Goal: Ask a question

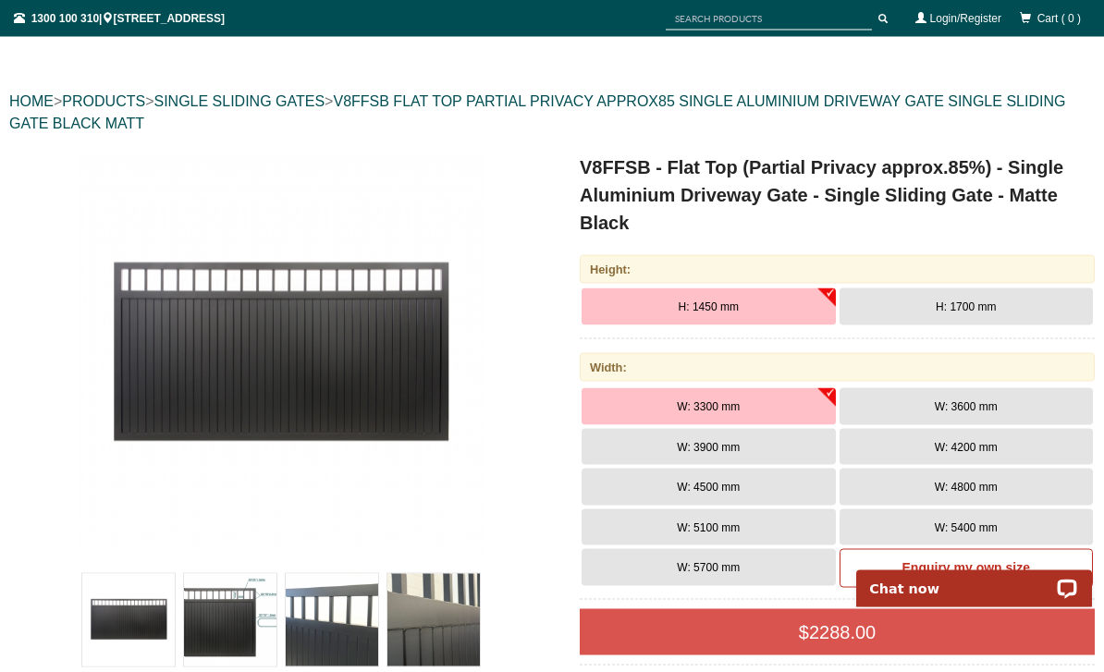
scroll to position [159, 0]
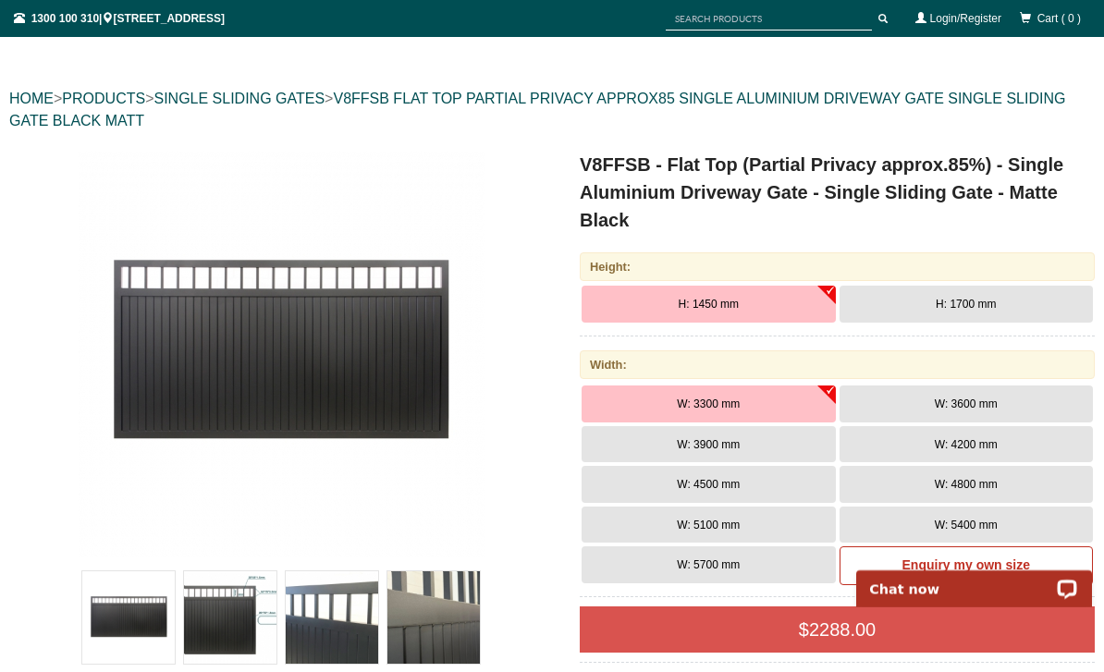
click at [986, 313] on button "H: 1700 mm" at bounding box center [967, 304] width 254 height 37
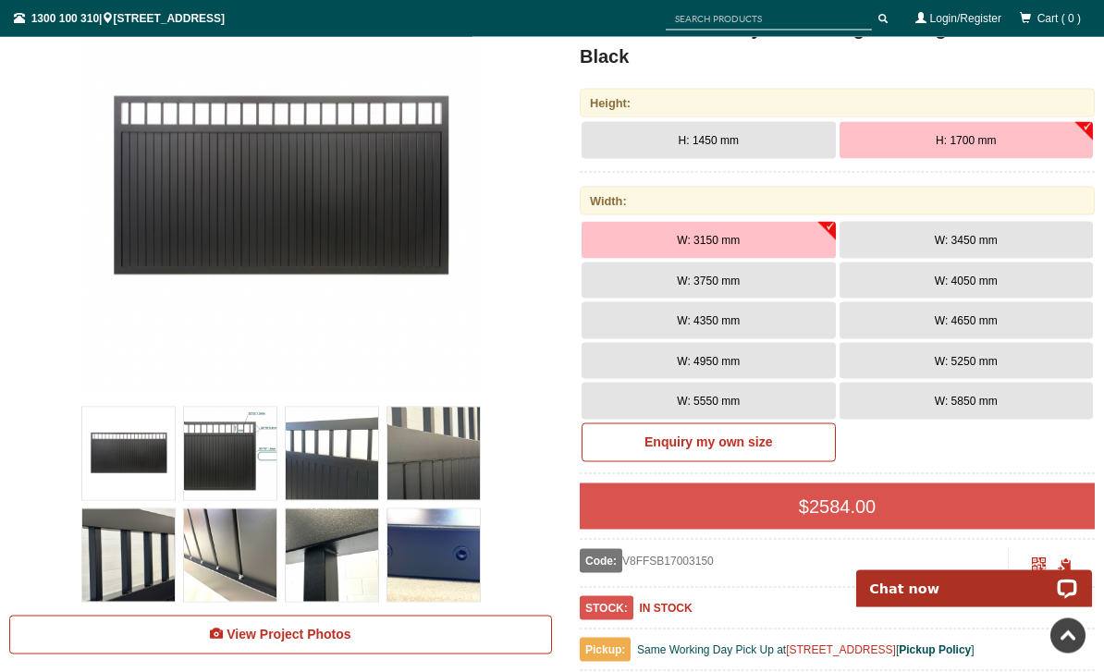
scroll to position [324, 0]
click at [975, 288] on button "W: 4050 mm" at bounding box center [967, 280] width 254 height 37
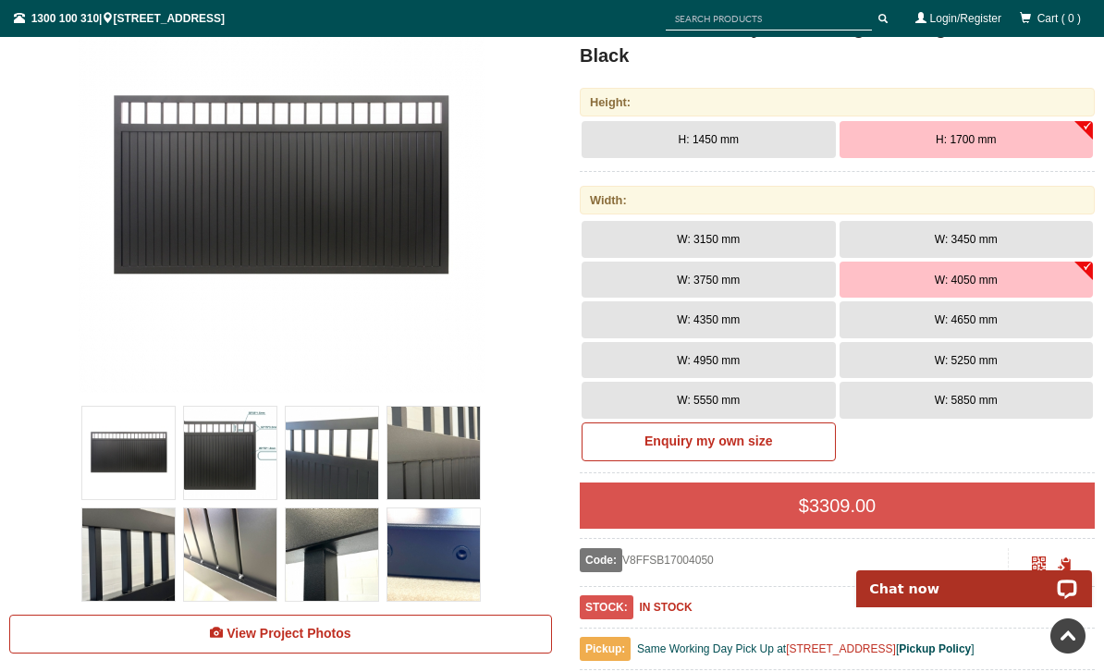
click at [709, 281] on span "W: 3750 mm" at bounding box center [708, 280] width 63 height 13
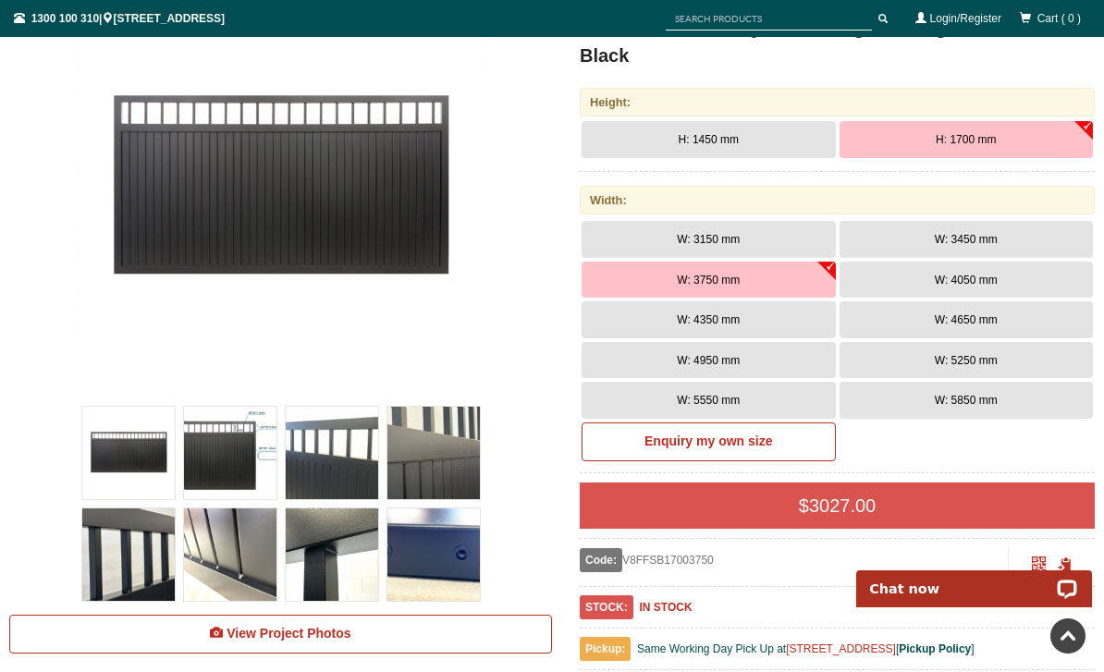
click at [762, 443] on b "Enquiry my own size" at bounding box center [708, 441] width 128 height 15
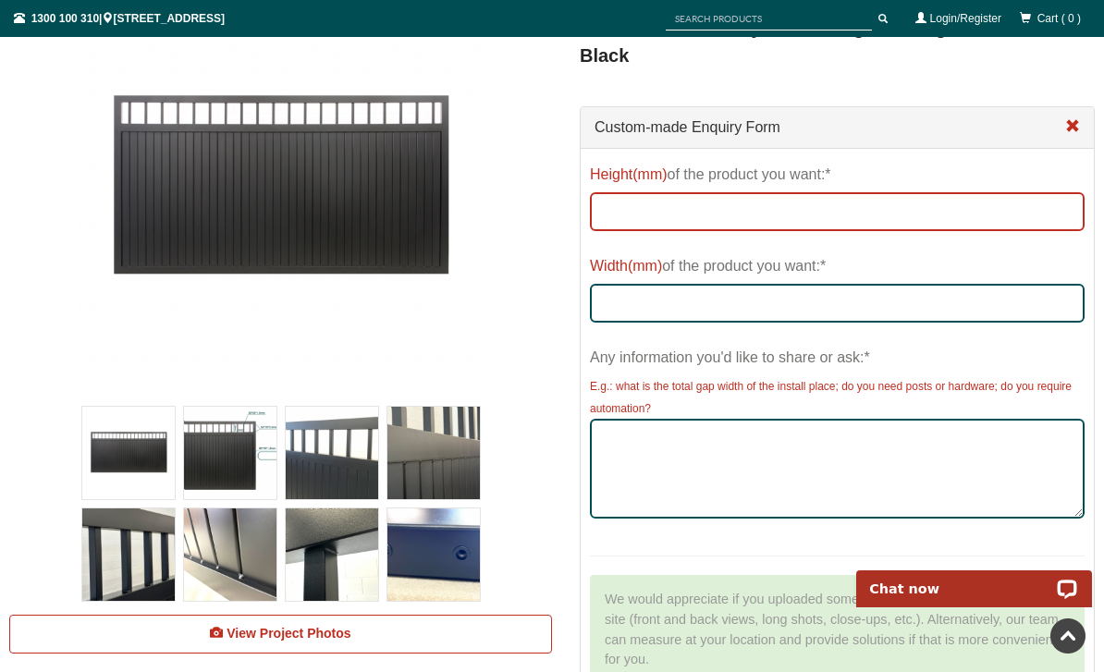
click at [948, 215] on input "Height(mm) of the product you want:*" at bounding box center [837, 211] width 495 height 39
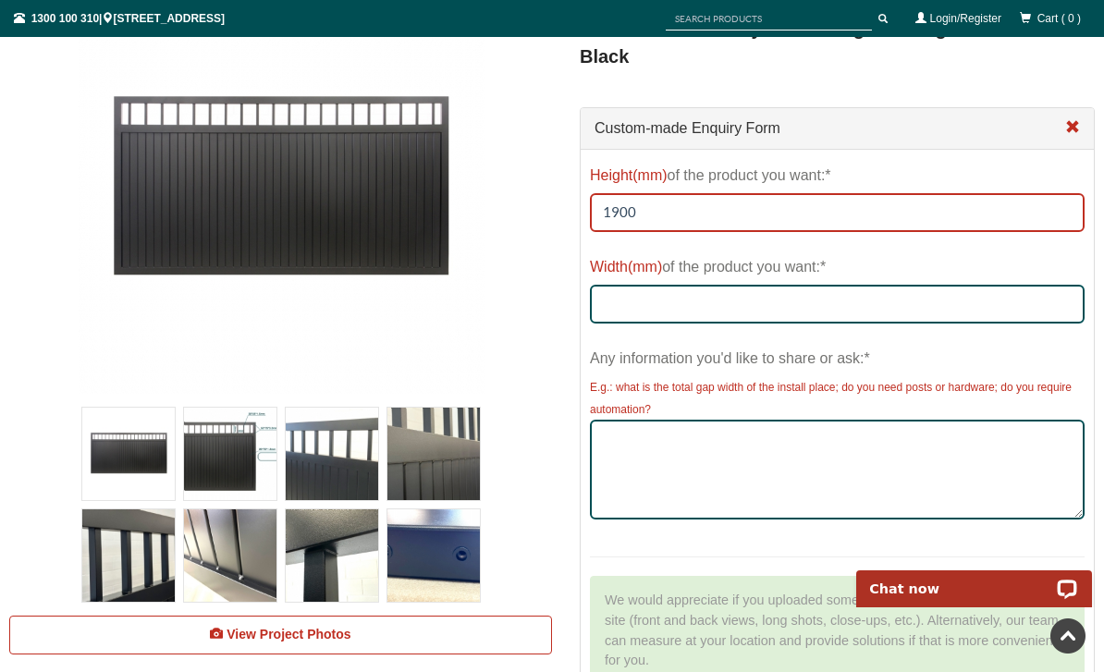
type input "1900"
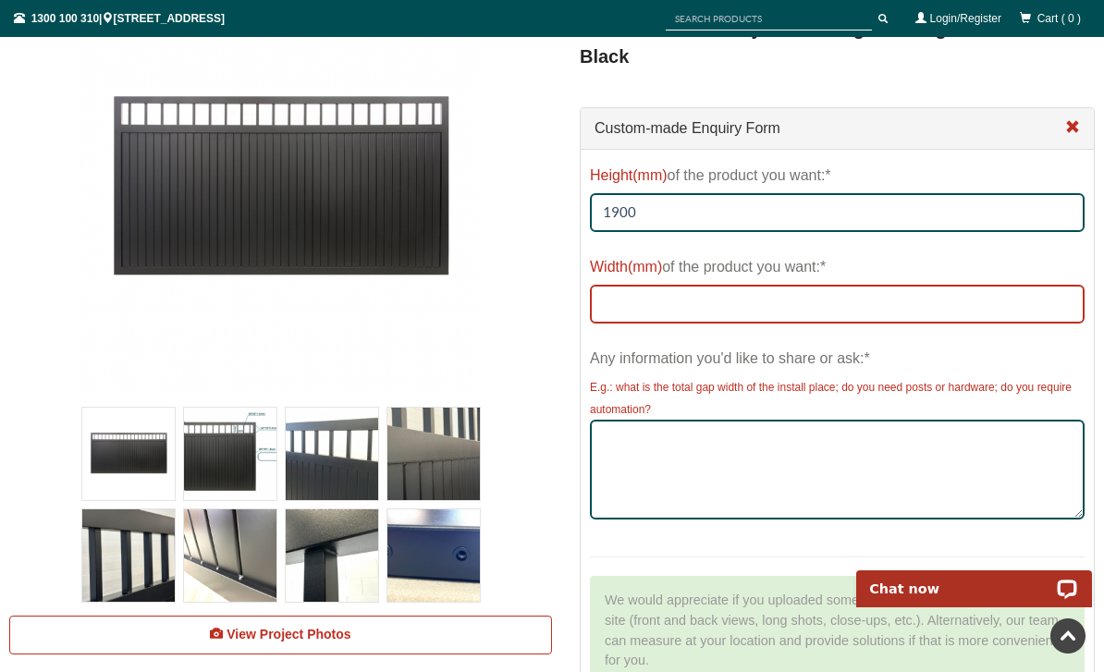
click at [701, 288] on input "Width(mm) of the product you want:*" at bounding box center [837, 304] width 495 height 39
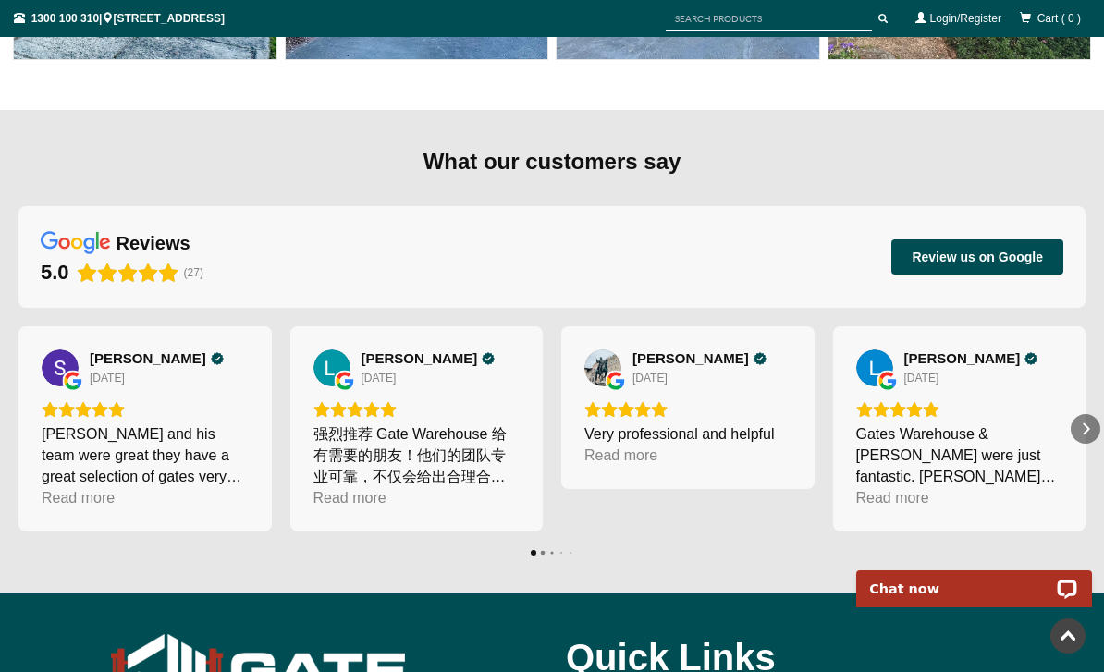
scroll to position [8093, 5]
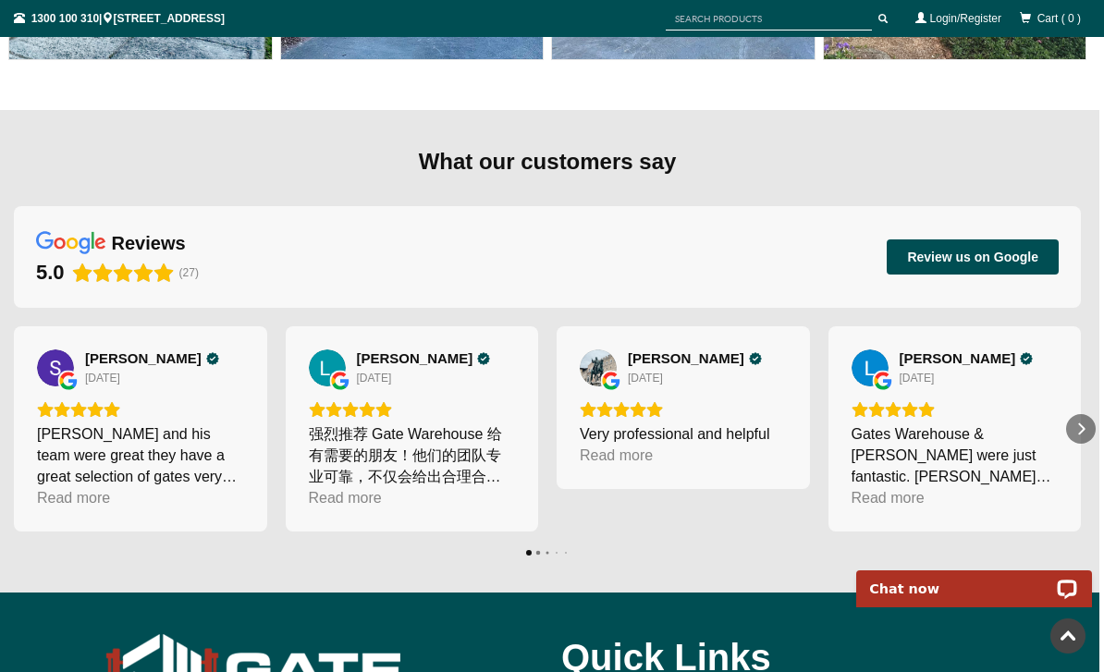
type input "3500"
click at [1095, 414] on div "Next" at bounding box center [1081, 429] width 30 height 30
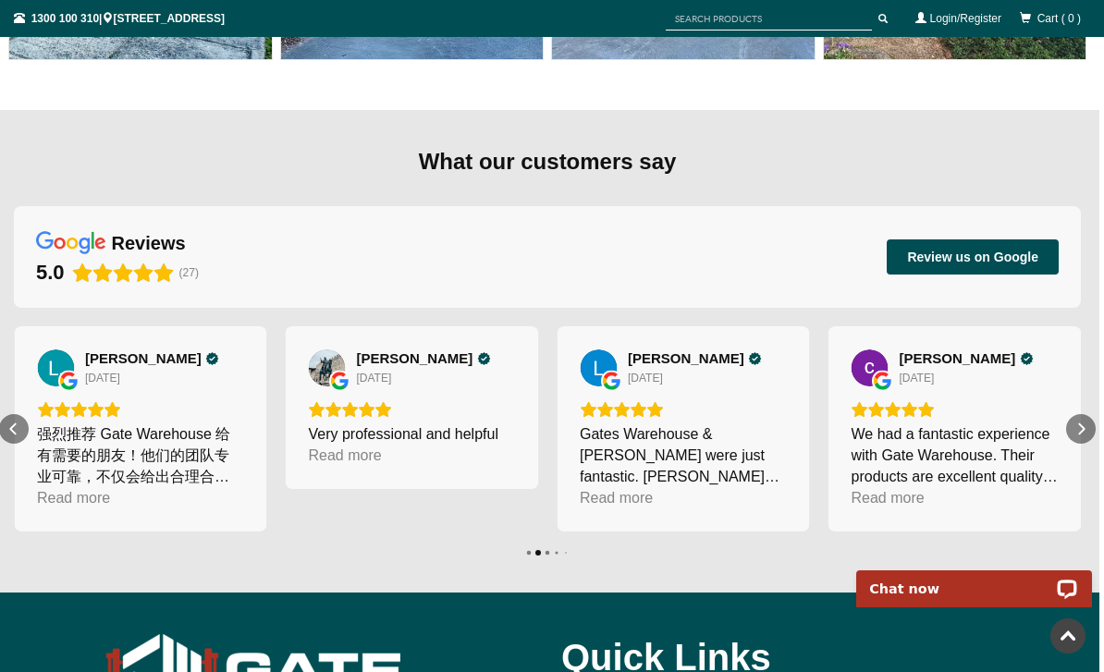
click at [1076, 414] on div "Next" at bounding box center [1081, 429] width 30 height 30
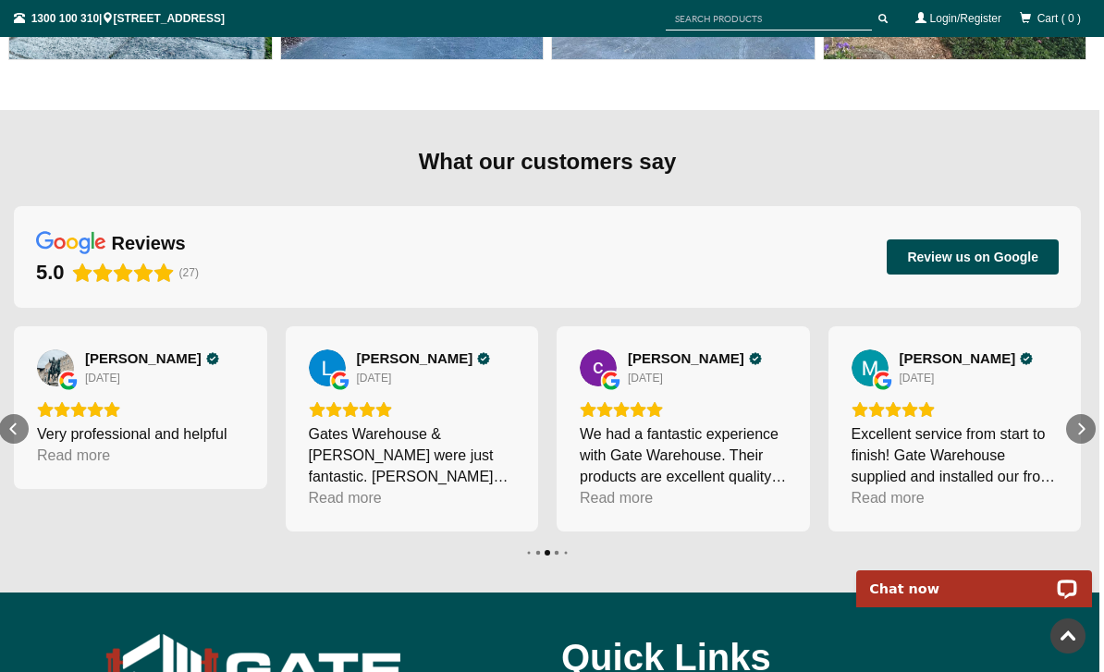
click at [1070, 414] on div "Next" at bounding box center [1081, 429] width 30 height 30
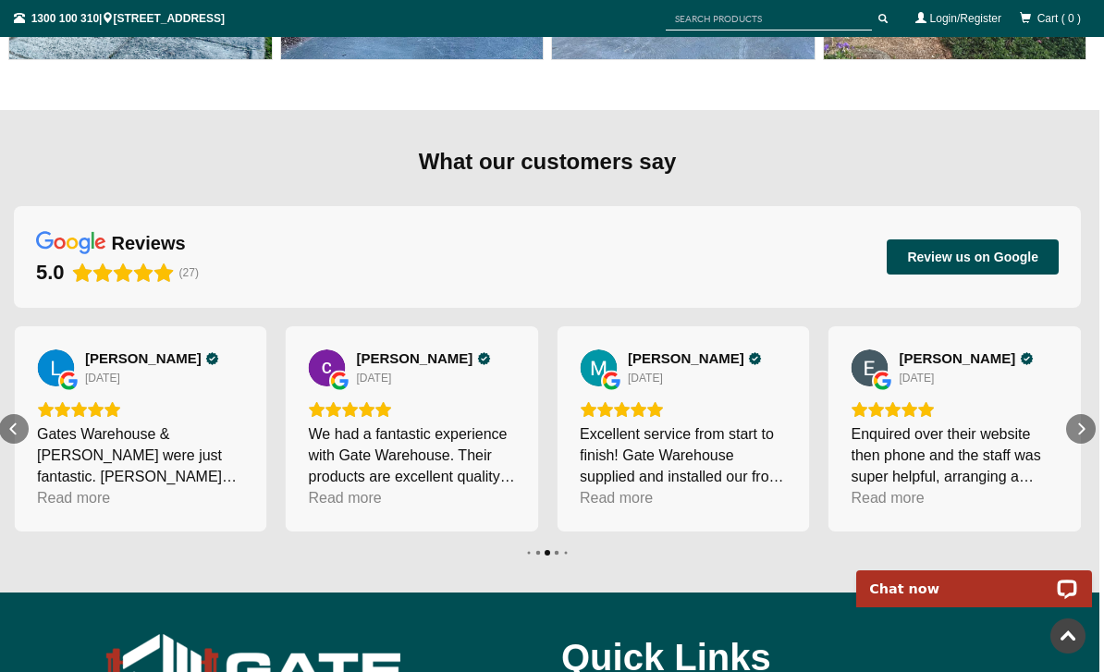
click at [1072, 414] on div "Next" at bounding box center [1081, 429] width 30 height 30
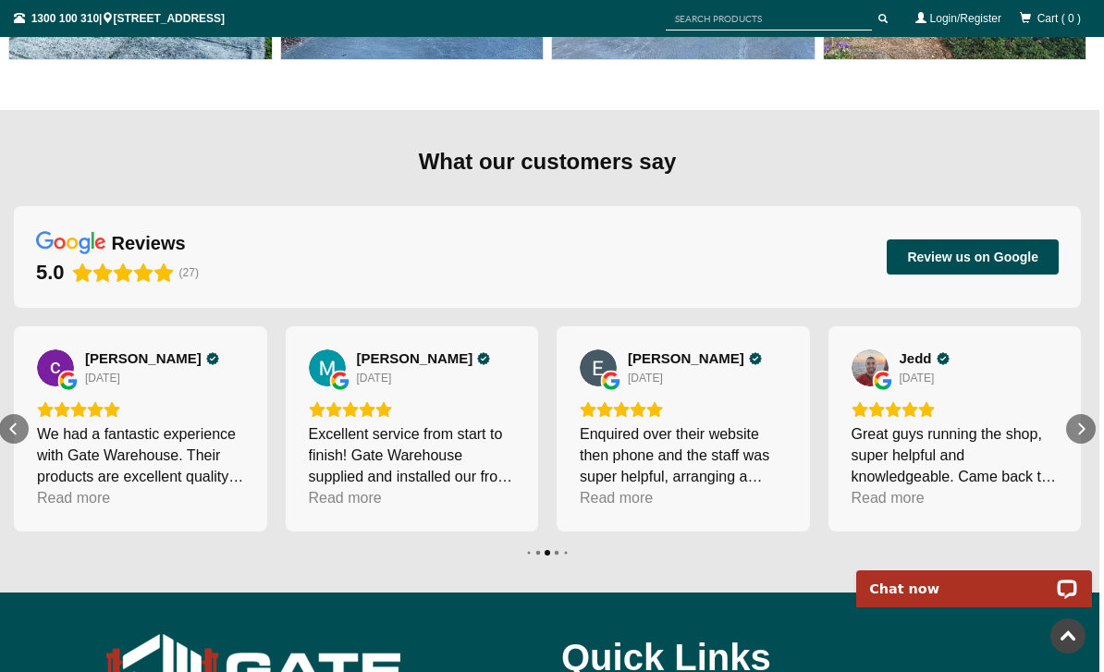
click at [1074, 422] on icon "Next" at bounding box center [1081, 429] width 15 height 15
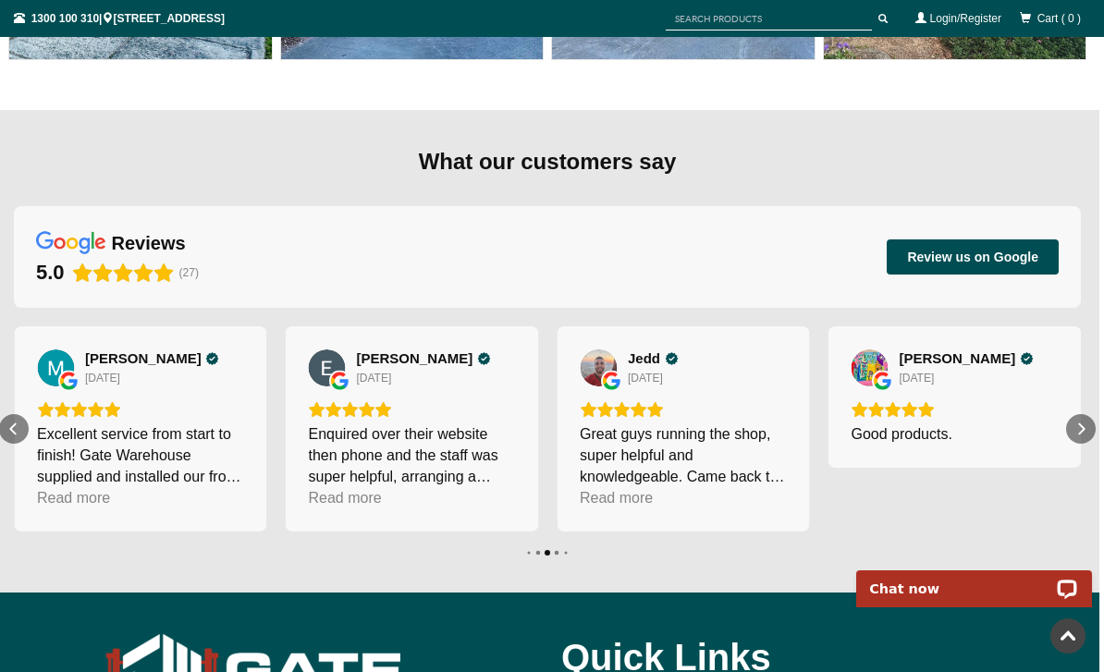
click at [1083, 422] on icon "Next" at bounding box center [1081, 429] width 15 height 15
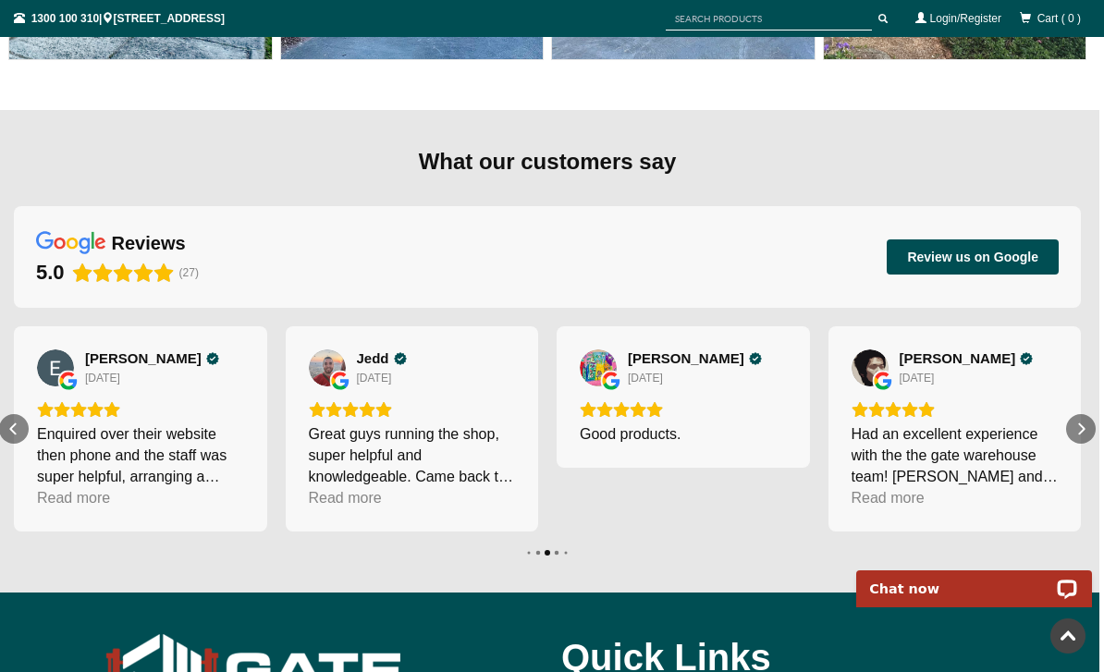
click at [1082, 422] on icon "Next" at bounding box center [1081, 429] width 15 height 15
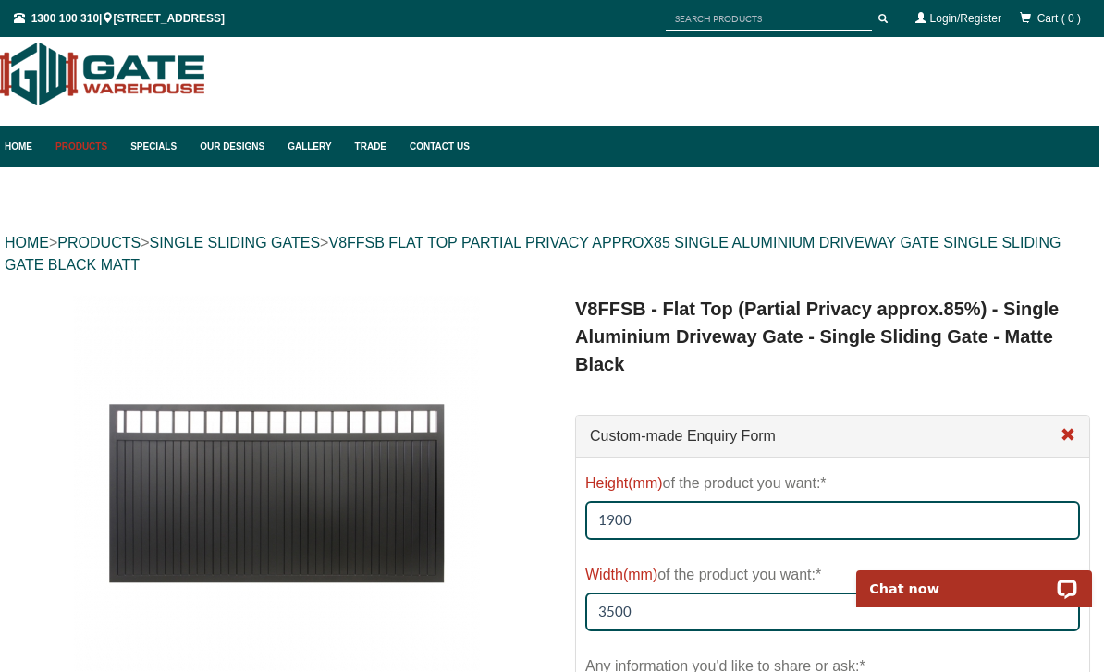
scroll to position [0, 5]
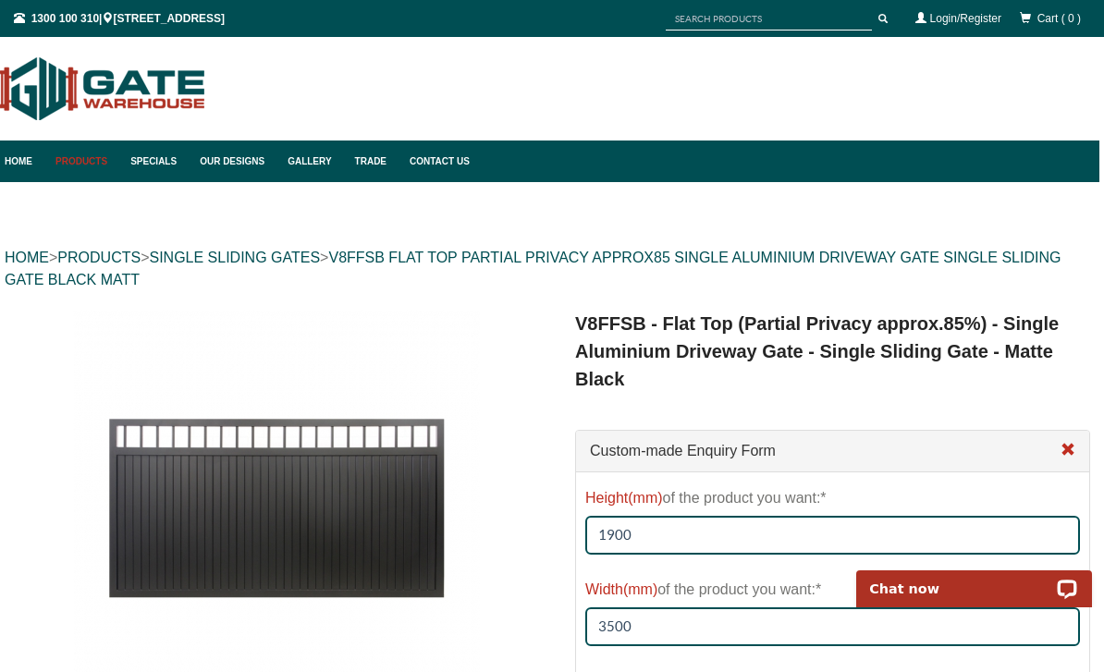
click at [435, 166] on link "Contact Us" at bounding box center [434, 162] width 69 height 42
